Goal: Navigation & Orientation: Find specific page/section

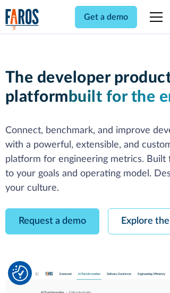
scroll to position [61, 0]
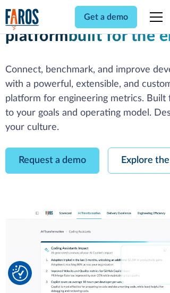
click at [52, 148] on link "Request a demo" at bounding box center [52, 161] width 94 height 26
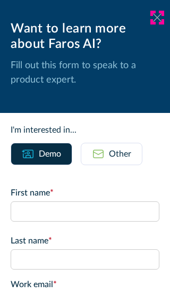
click at [158, 18] on icon at bounding box center [157, 17] width 9 height 8
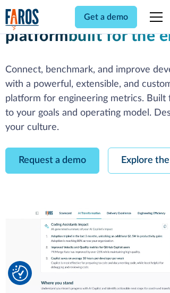
click at [139, 148] on link "Explore the platform" at bounding box center [164, 161] width 113 height 26
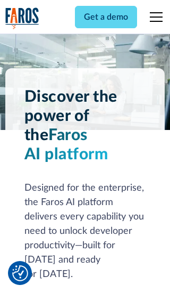
scroll to position [7999, 0]
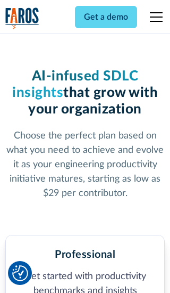
scroll to position [1650, 0]
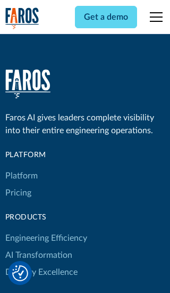
click at [21, 167] on link "Platform" at bounding box center [21, 175] width 32 height 17
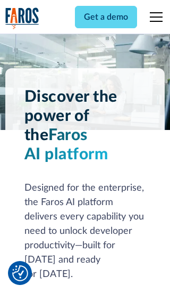
scroll to position [8341, 0]
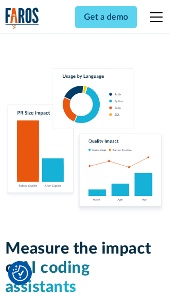
scroll to position [6583, 0]
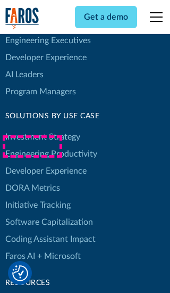
click at [32, 179] on link "DORA Metrics" at bounding box center [32, 187] width 55 height 17
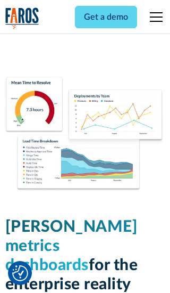
scroll to position [4663, 0]
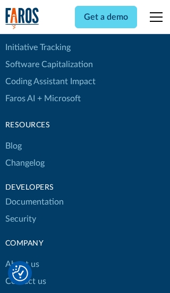
scroll to position [4825, 0]
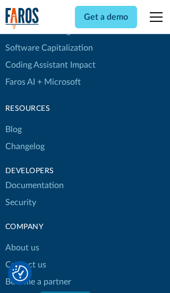
click at [24, 146] on link "Changelog" at bounding box center [24, 146] width 39 height 17
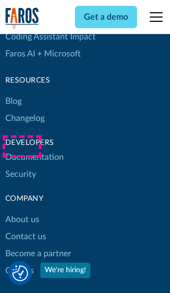
scroll to position [12863, 0]
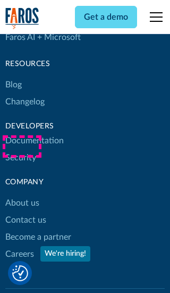
click at [22, 194] on link "About us" at bounding box center [22, 202] width 34 height 17
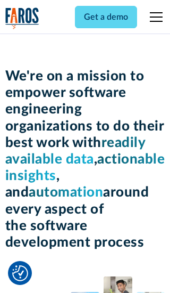
scroll to position [3672, 0]
